Goal: Find specific page/section: Find specific page/section

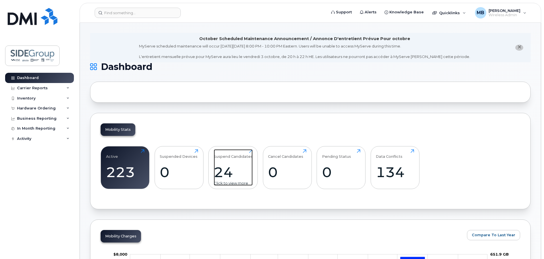
click at [235, 170] on div "24" at bounding box center [233, 172] width 39 height 17
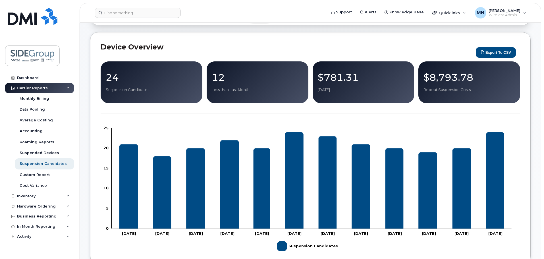
scroll to position [57, 0]
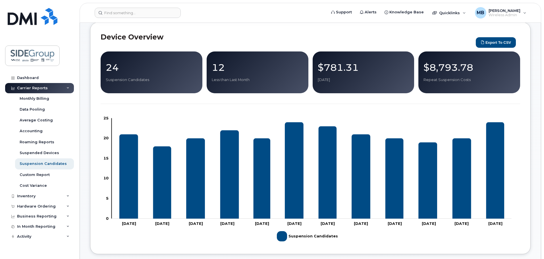
click at [141, 79] on p "Suspension Candidates" at bounding box center [152, 79] width 92 height 5
click at [121, 67] on p "24" at bounding box center [152, 67] width 92 height 10
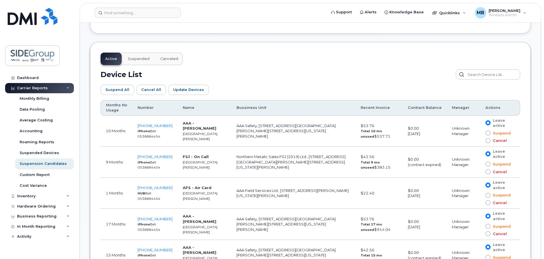
scroll to position [268, 0]
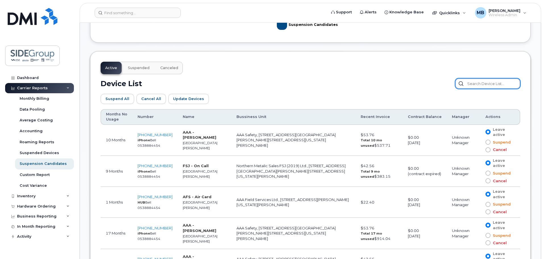
click at [483, 81] on input "text" at bounding box center [488, 83] width 65 height 10
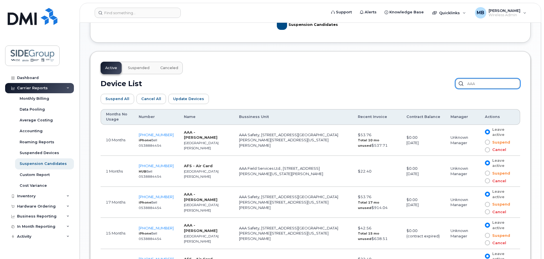
type input "AAA"
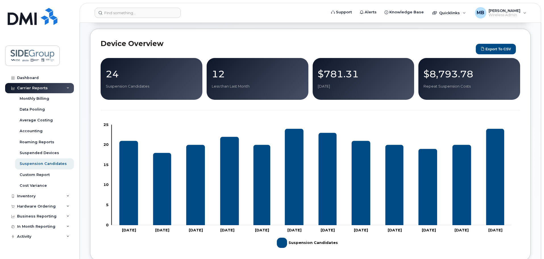
scroll to position [0, 0]
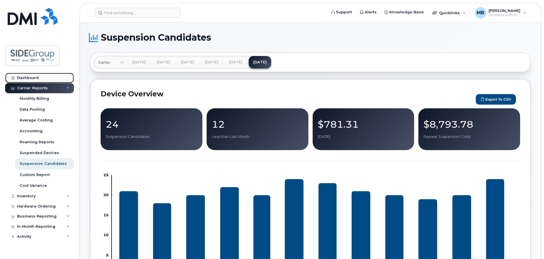
click at [35, 73] on link "Dashboard" at bounding box center [39, 78] width 69 height 10
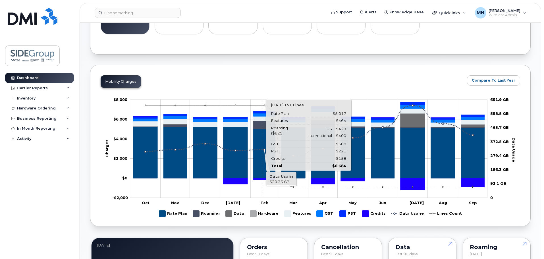
scroll to position [114, 0]
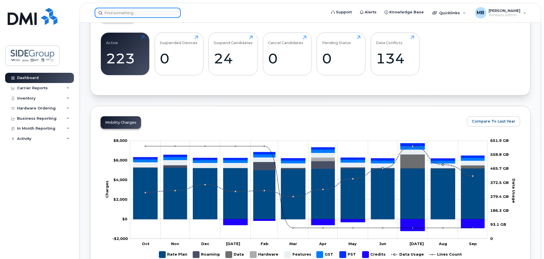
click at [110, 15] on input at bounding box center [138, 13] width 86 height 10
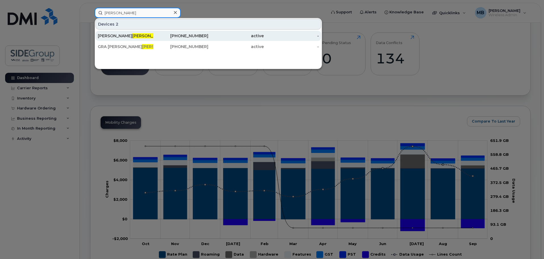
type input "moug"
click at [123, 35] on div "Gra Rebecca Moug" at bounding box center [125, 36] width 55 height 6
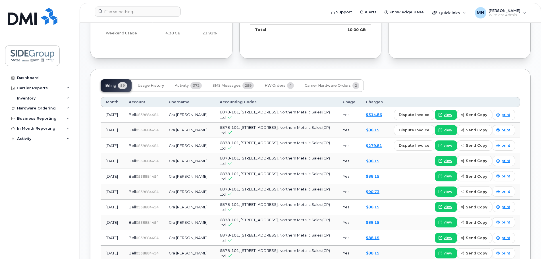
scroll to position [427, 0]
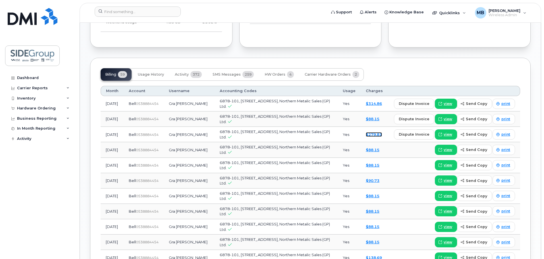
click at [380, 135] on link "$279.81" at bounding box center [374, 134] width 16 height 5
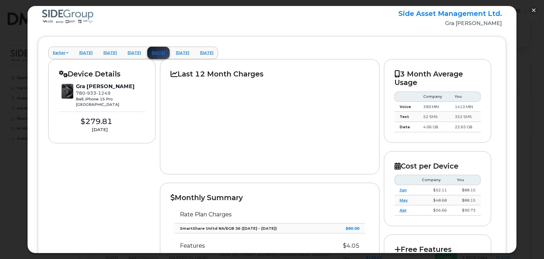
scroll to position [0, 0]
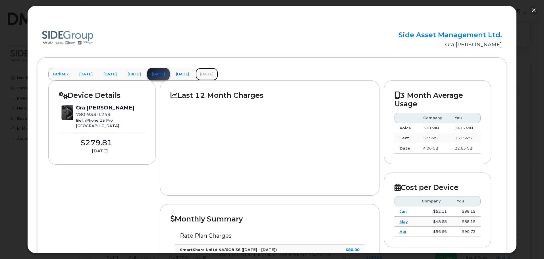
click at [218, 74] on link "September 2025" at bounding box center [207, 74] width 22 height 13
click at [532, 11] on button "button" at bounding box center [533, 10] width 9 height 9
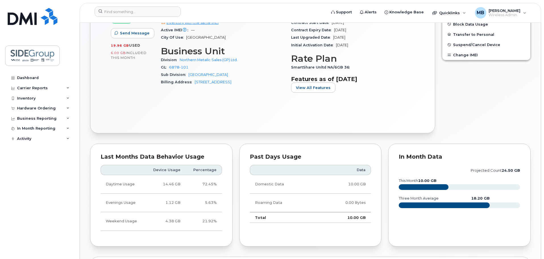
scroll to position [85, 0]
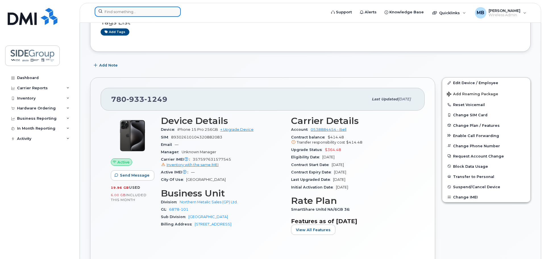
click at [128, 11] on input at bounding box center [138, 12] width 86 height 10
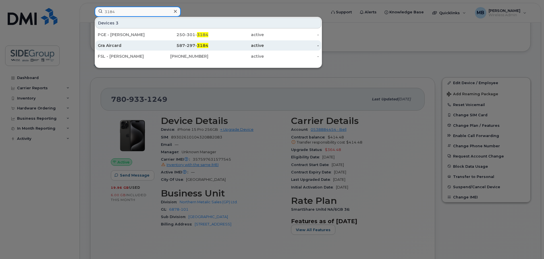
type input "3184"
click at [117, 45] on div "Gra Aircard" at bounding box center [125, 46] width 55 height 6
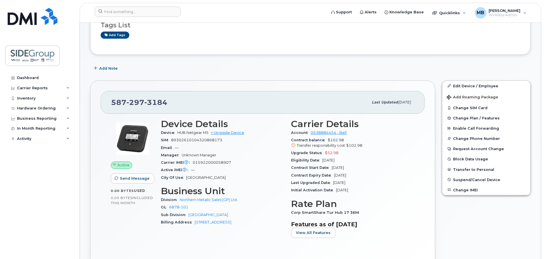
scroll to position [85, 0]
